Goal: Book appointment/travel/reservation

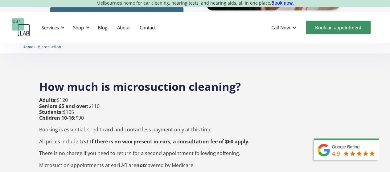
scroll to position [211, 0]
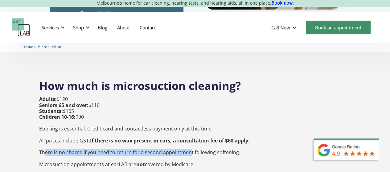
drag, startPoint x: 45, startPoint y: 140, endPoint x: 188, endPoint y: 143, distance: 142.7
click at [188, 143] on p "Adults: $120 Seniors 65 and over: $110 Students: $105 Children 10-16: $90 Booki…" at bounding box center [144, 131] width 211 height 71
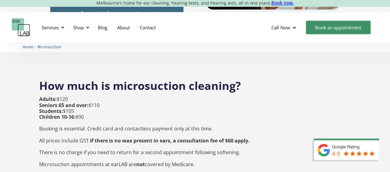
click at [210, 135] on p "Adults: $120 Seniors 65 and over: $110 Students: $105 Children 10-16: $90 Booki…" at bounding box center [144, 131] width 211 height 71
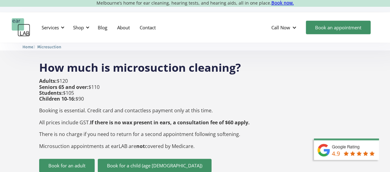
scroll to position [242, 0]
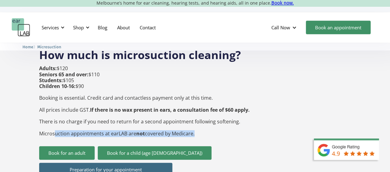
drag, startPoint x: 192, startPoint y: 122, endPoint x: 53, endPoint y: 119, distance: 139.3
click at [53, 119] on p "Adults: $120 Seniors 65 and over: $110 Students: $105 Children 10-16: $90 Booki…" at bounding box center [144, 101] width 211 height 71
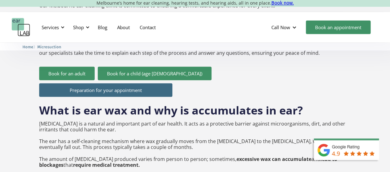
scroll to position [735, 0]
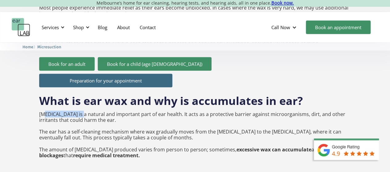
drag, startPoint x: 43, startPoint y: 103, endPoint x: 83, endPoint y: 104, distance: 40.1
click at [83, 112] on p "[MEDICAL_DATA] is a natural and important part of ear health. It acts as a prot…" at bounding box center [195, 135] width 312 height 47
click at [85, 112] on p "[MEDICAL_DATA] is a natural and important part of ear health. It acts as a prot…" at bounding box center [195, 135] width 312 height 47
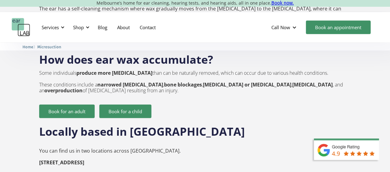
scroll to position [797, 0]
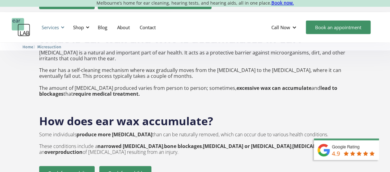
click at [64, 28] on div at bounding box center [62, 27] width 4 height 4
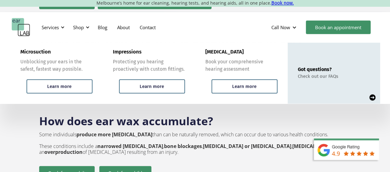
click at [51, 132] on p "Some individuals produce more [MEDICAL_DATA] than can be naturally removed, whi…" at bounding box center [195, 144] width 312 height 24
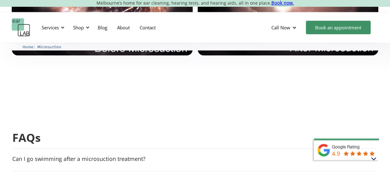
scroll to position [1567, 0]
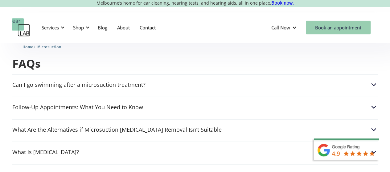
click at [326, 31] on link "Book an appointment" at bounding box center [338, 28] width 65 height 14
